Goal: Contribute content

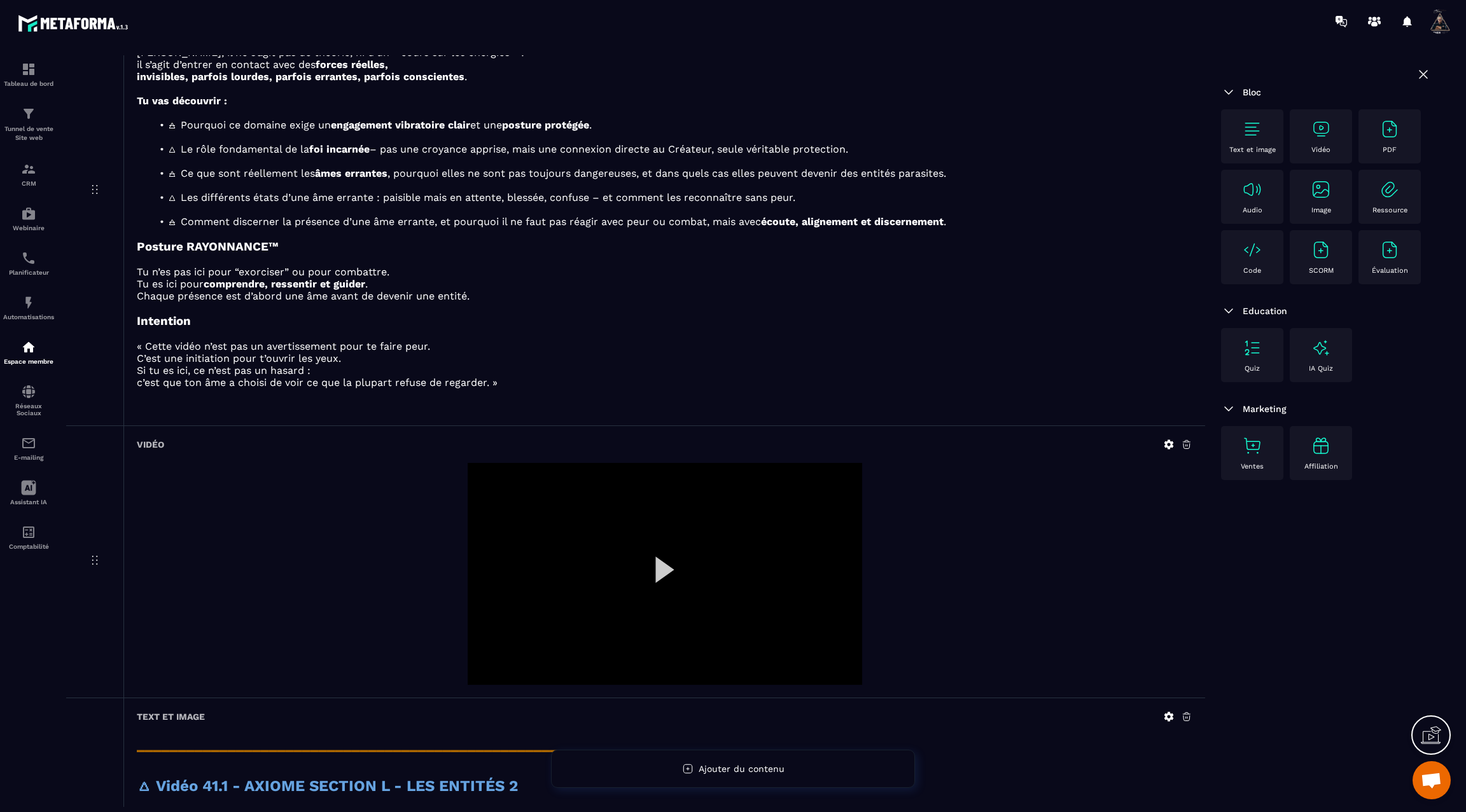
scroll to position [243, 0]
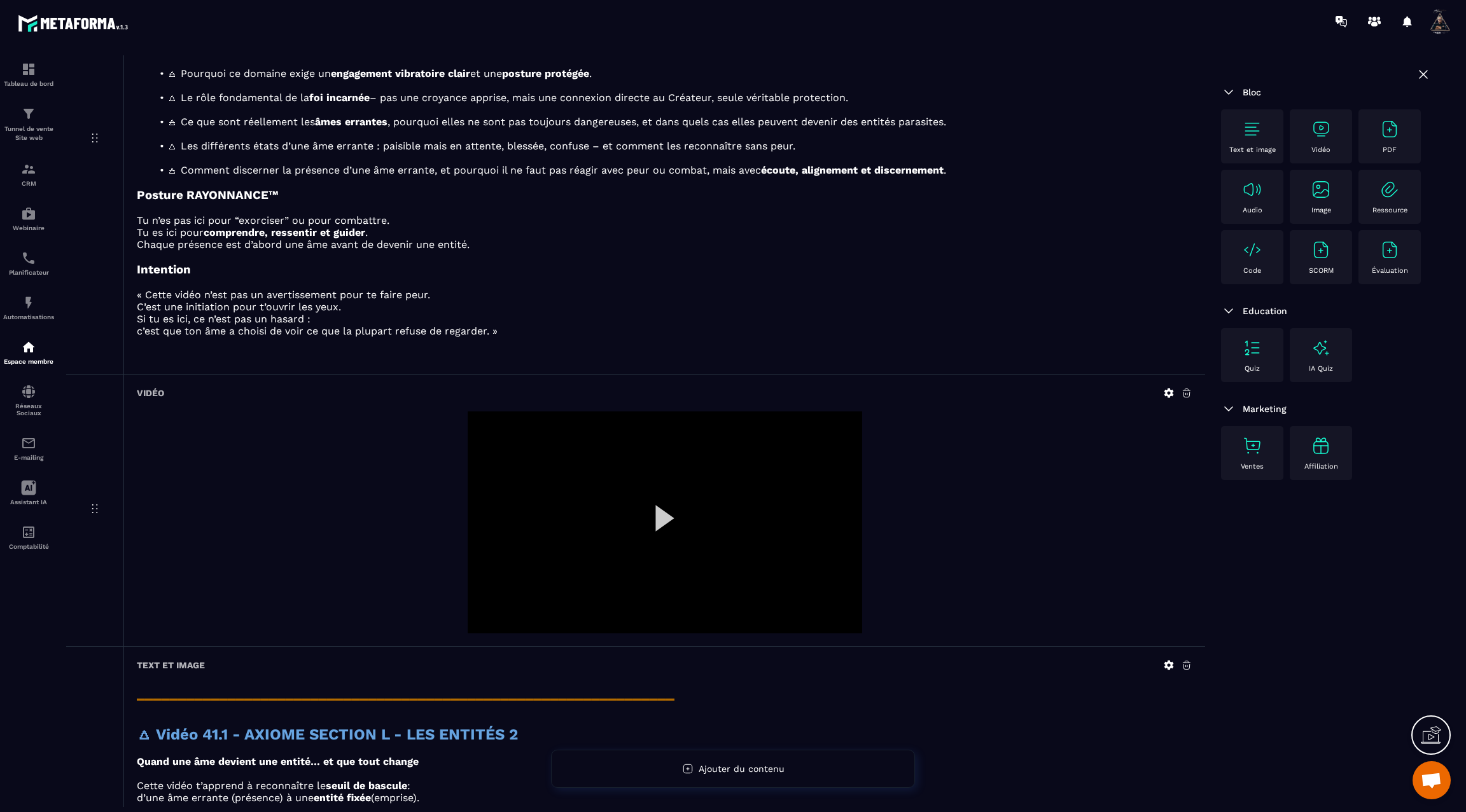
click at [664, 525] on div at bounding box center [664, 522] width 394 height 222
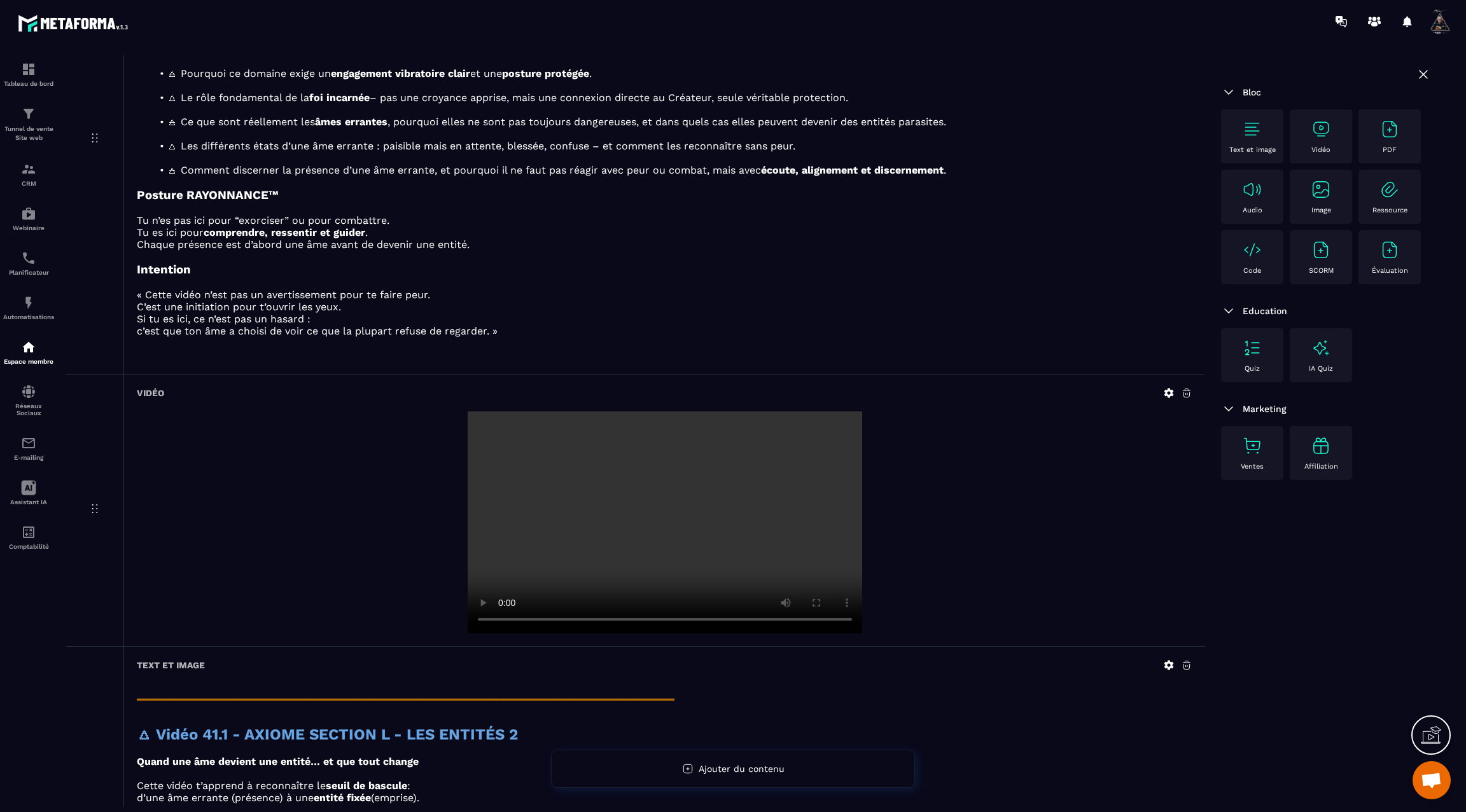
click at [664, 521] on video at bounding box center [664, 522] width 394 height 222
click at [1168, 393] on icon at bounding box center [1168, 393] width 11 height 11
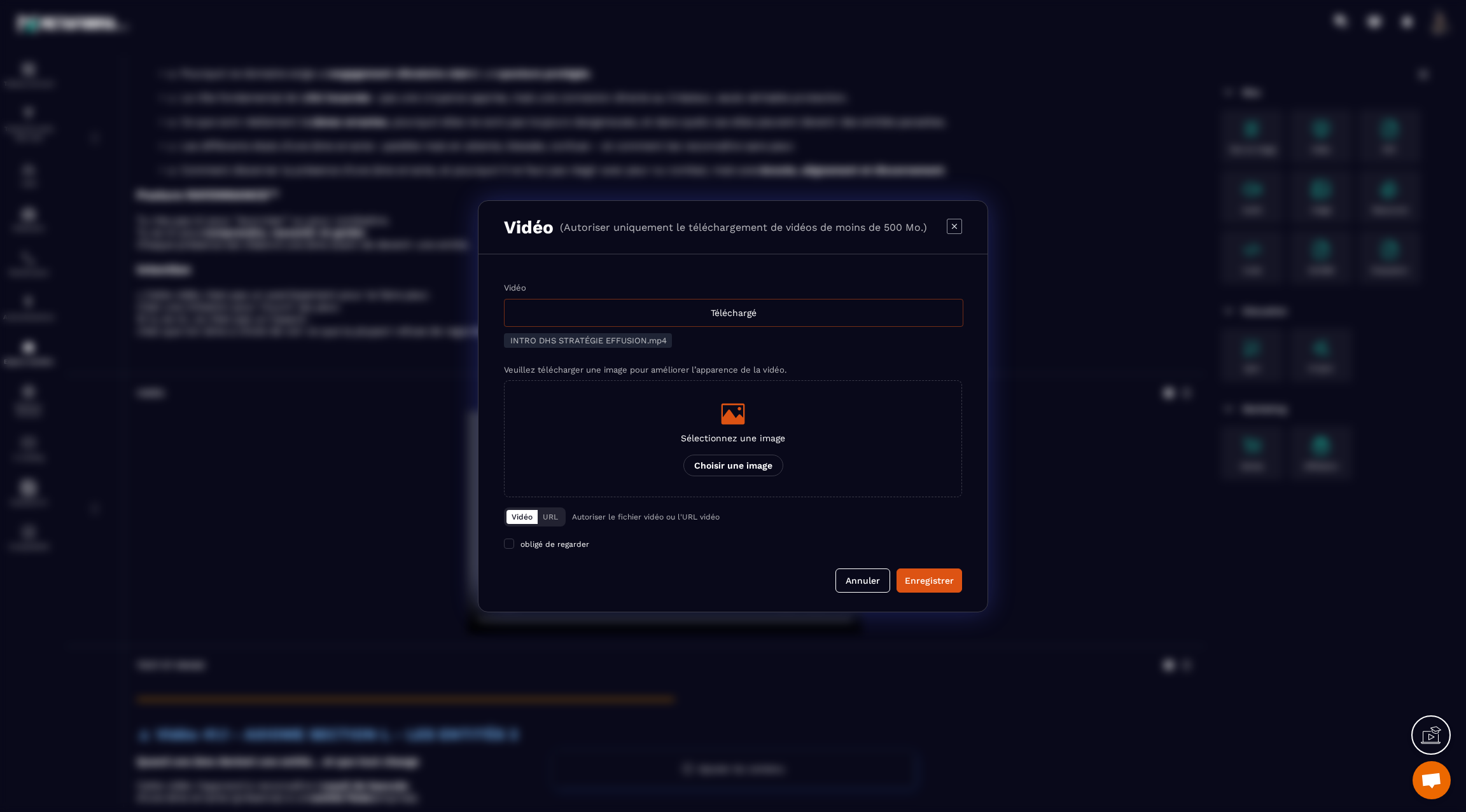
click at [769, 314] on div "Téléchargé" at bounding box center [733, 313] width 459 height 28
click at [0, 0] on input "Vidéo Téléchargé" at bounding box center [0, 0] width 0 height 0
click at [923, 578] on div "Enregistrer" at bounding box center [929, 581] width 49 height 13
